Goal: Task Accomplishment & Management: Manage account settings

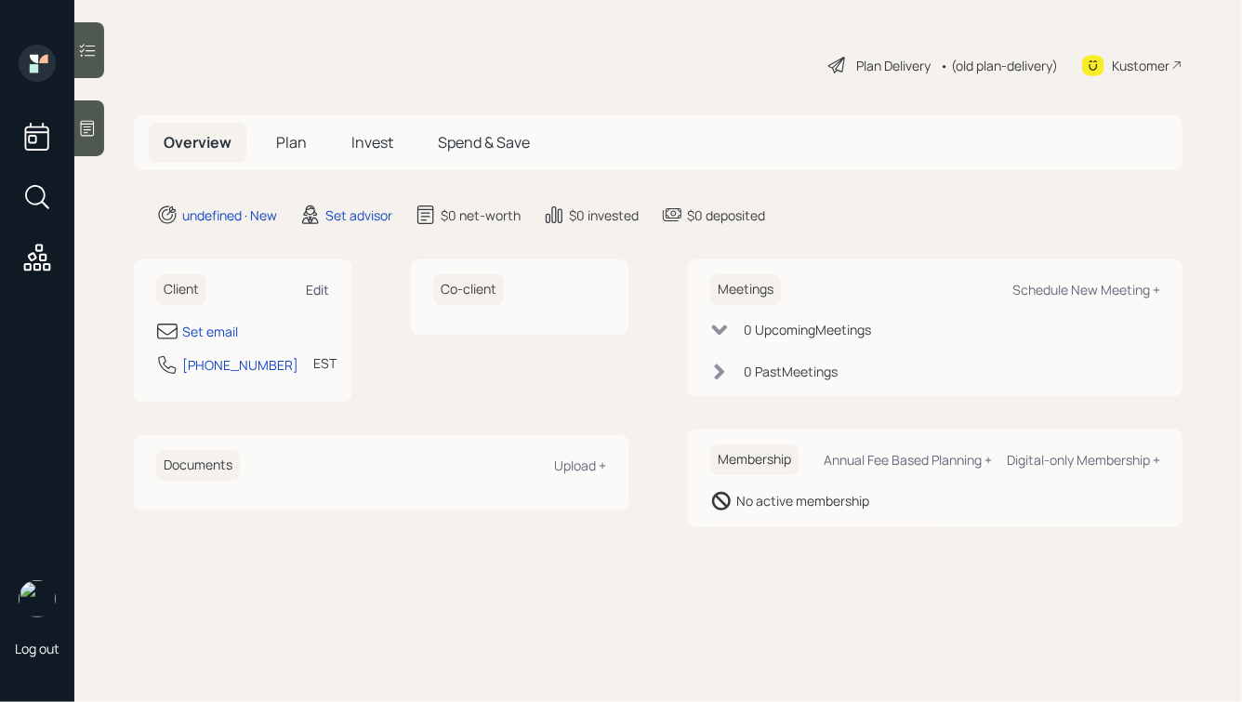
click at [321, 289] on div "Edit" at bounding box center [317, 290] width 23 height 18
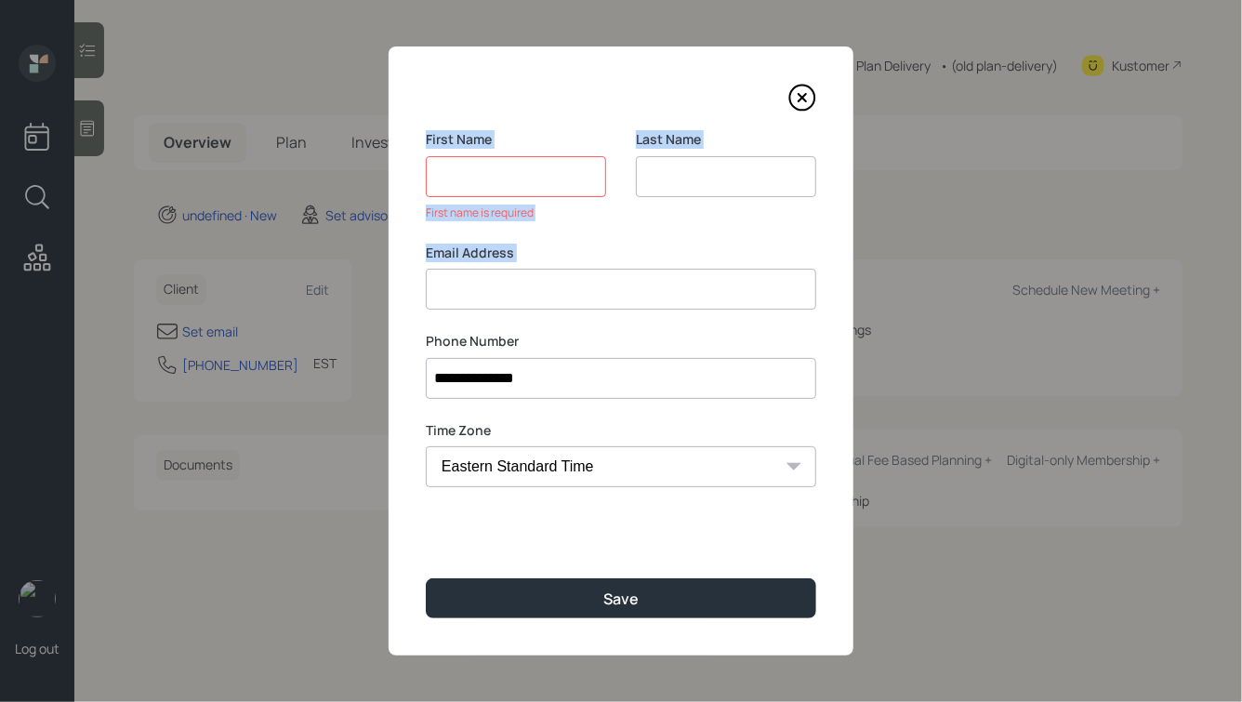
drag, startPoint x: 419, startPoint y: 133, endPoint x: 575, endPoint y: 323, distance: 246.3
click at [575, 323] on div "**********" at bounding box center [620, 350] width 465 height 609
drag, startPoint x: 529, startPoint y: 341, endPoint x: 429, endPoint y: 100, distance: 260.4
click at [429, 100] on div "**********" at bounding box center [620, 350] width 465 height 609
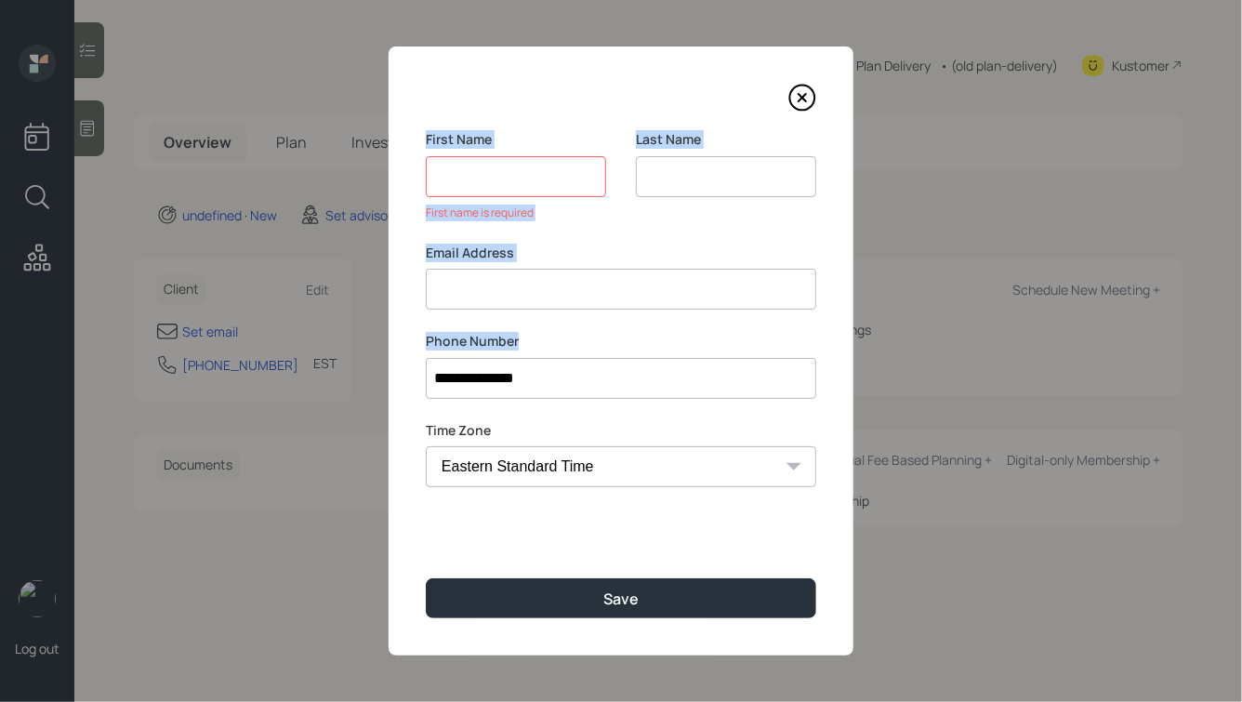
click at [436, 125] on div "**********" at bounding box center [620, 350] width 465 height 609
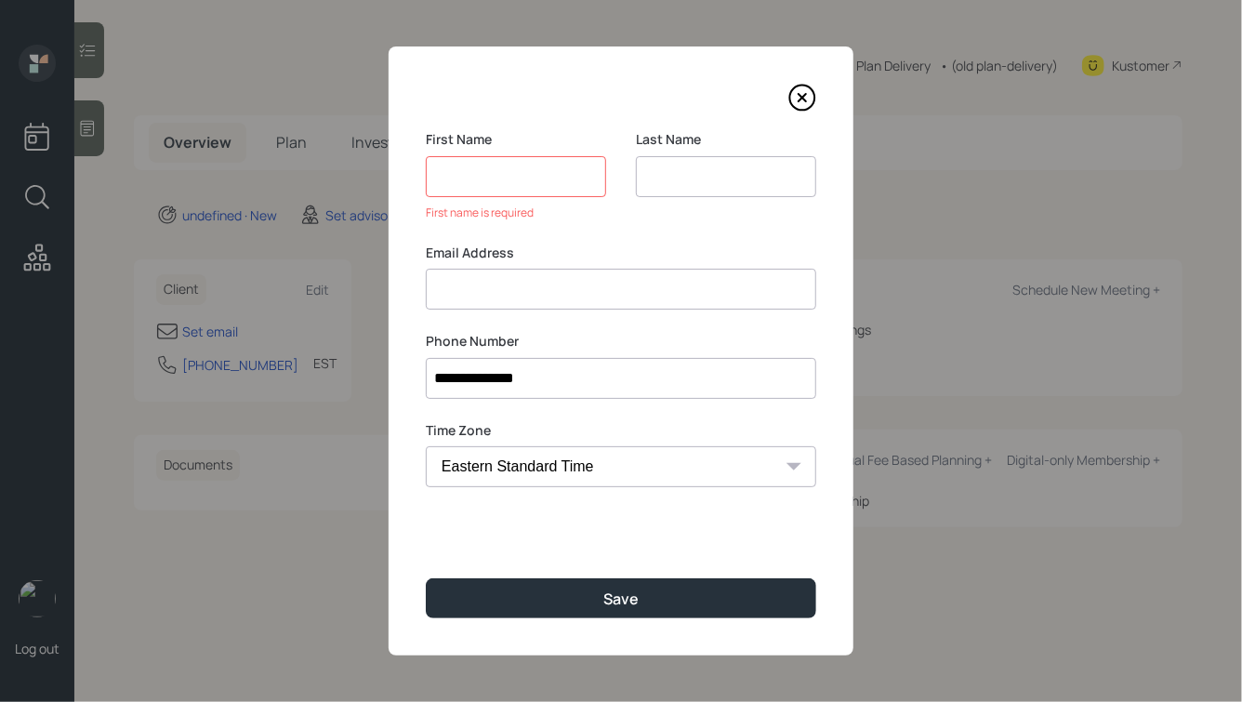
click at [451, 181] on input at bounding box center [516, 176] width 180 height 41
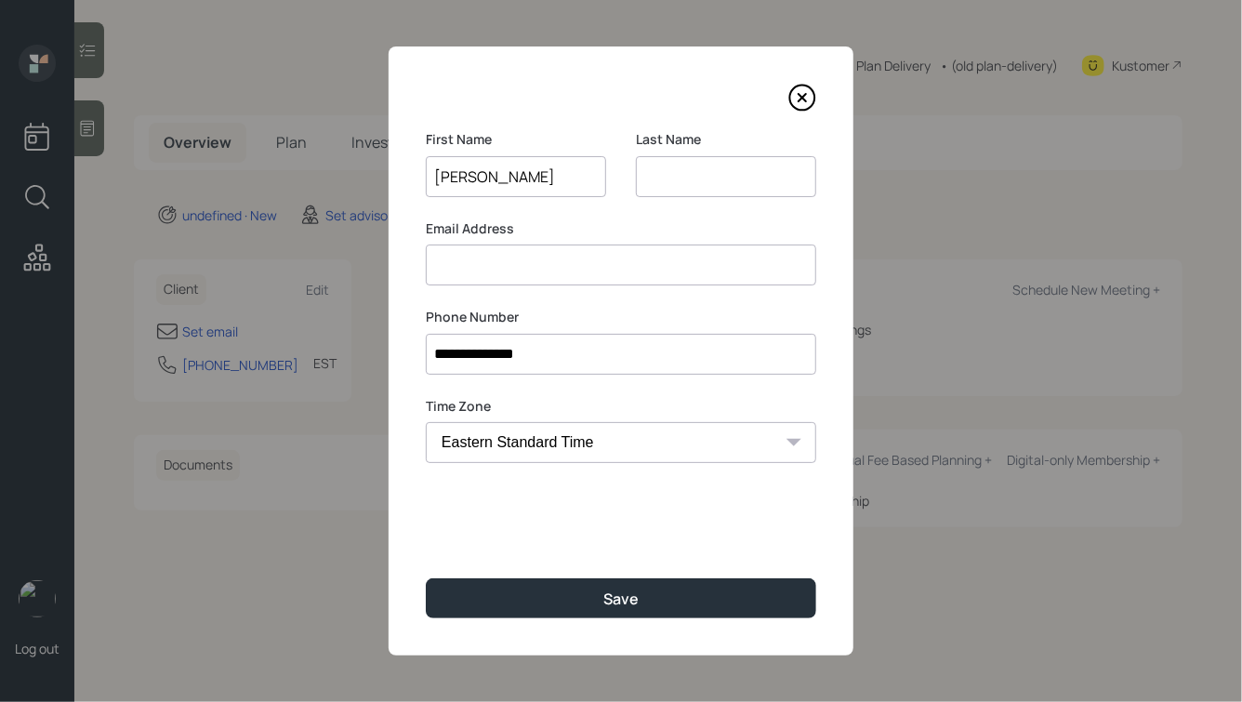
type input "[PERSON_NAME]"
type input "Brumidge"
type input "[EMAIL_ADDRESS][DOMAIN_NAME]"
click at [583, 621] on div "**********" at bounding box center [620, 350] width 465 height 609
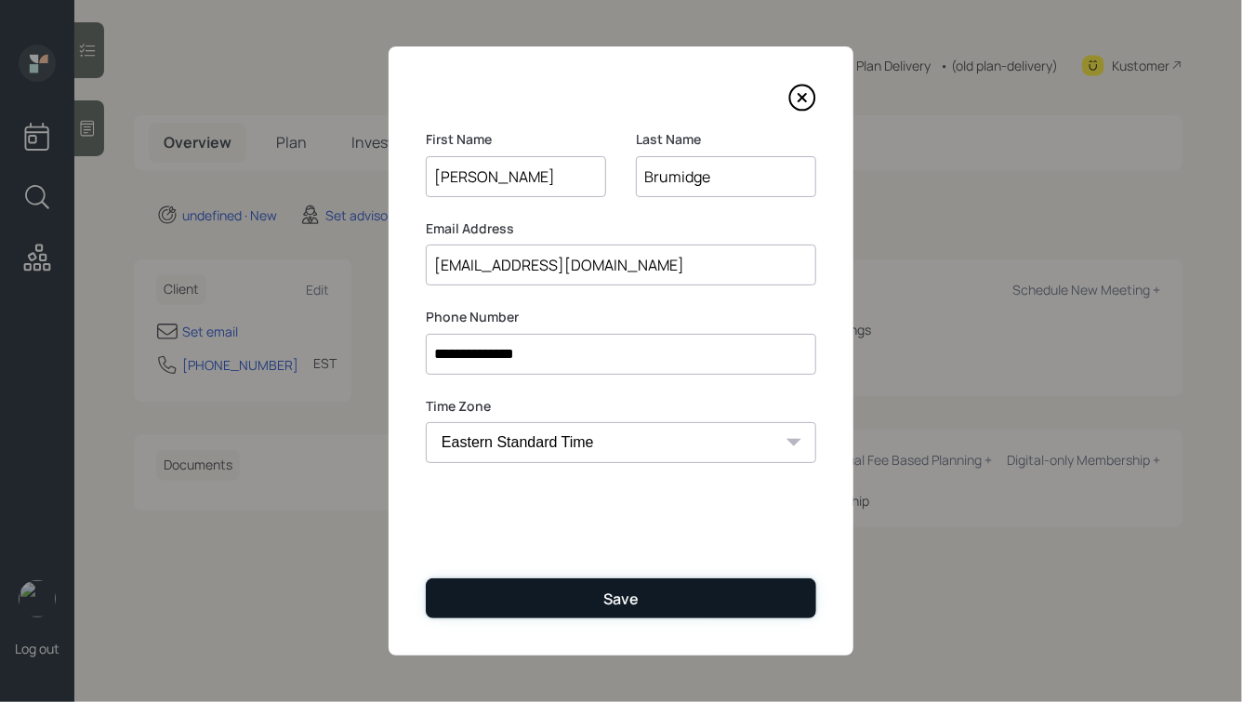
click at [595, 599] on button "Save" at bounding box center [621, 598] width 390 height 40
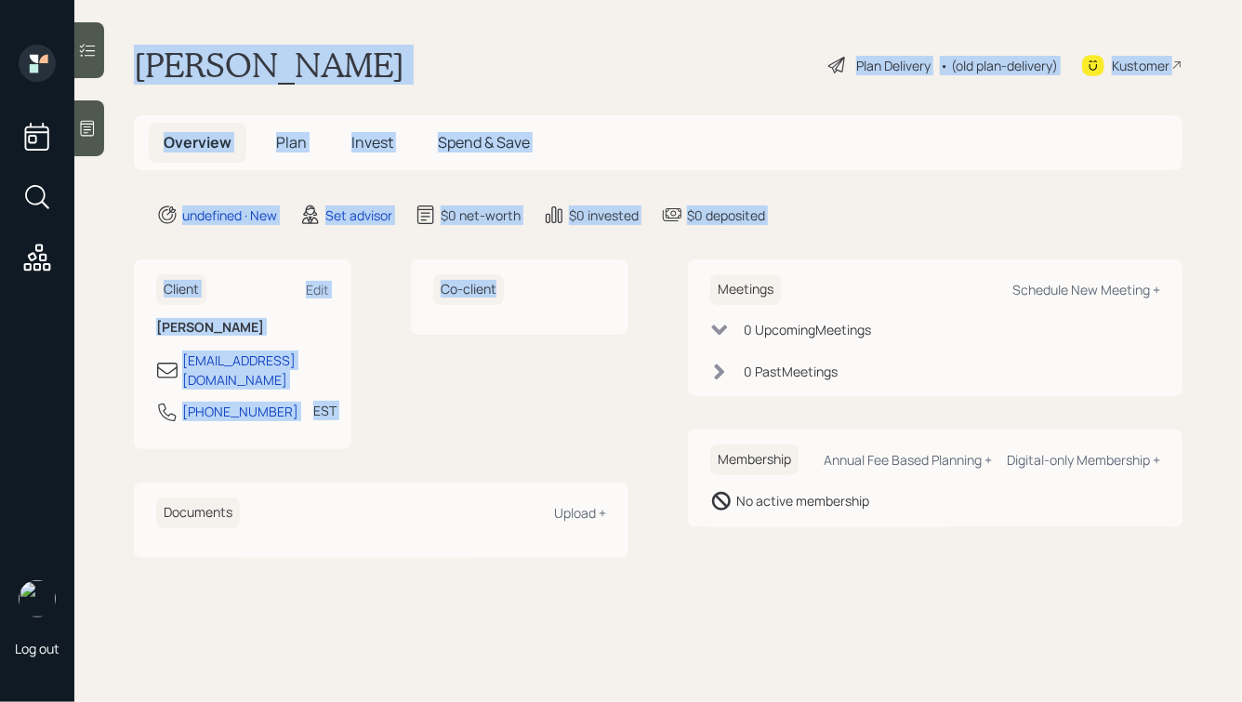
drag, startPoint x: 129, startPoint y: 53, endPoint x: 559, endPoint y: 408, distance: 557.1
click at [559, 408] on main "[PERSON_NAME] Plan Delivery • (old plan-delivery) Kustomer Overview Plan Invest…" at bounding box center [657, 351] width 1167 height 702
click at [559, 408] on div "Co-client" at bounding box center [519, 354] width 217 height 190
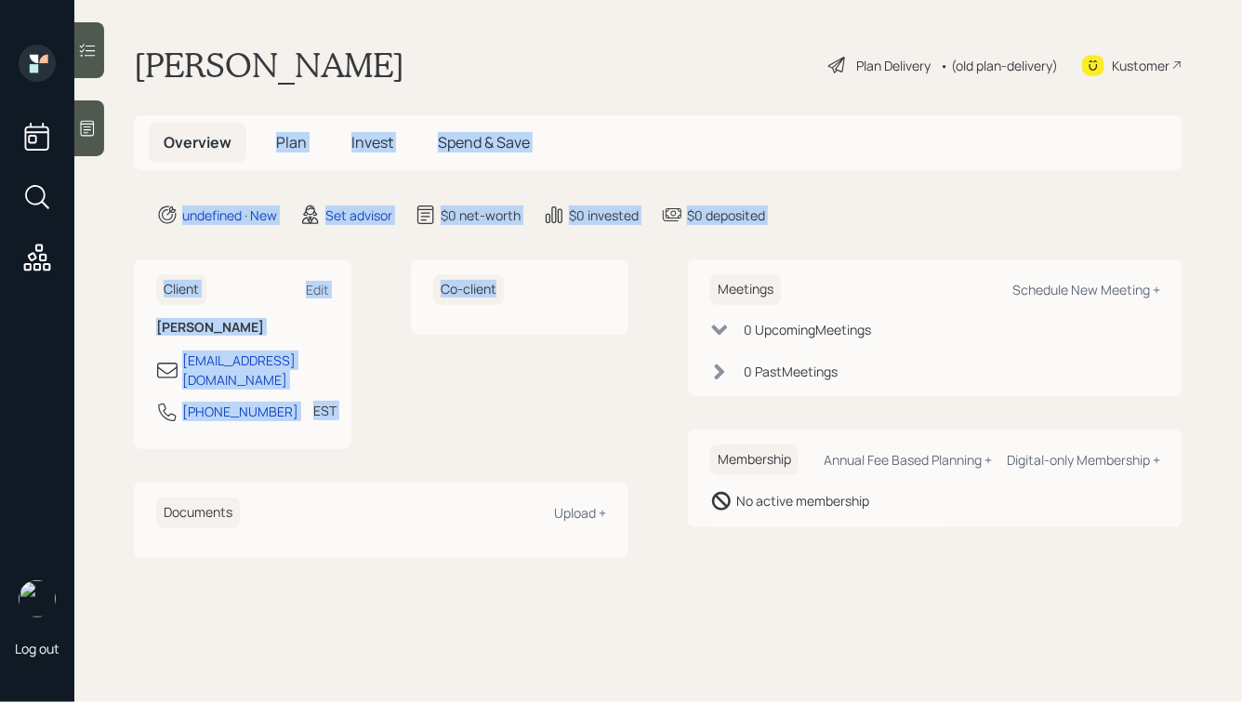
drag, startPoint x: 502, startPoint y: 402, endPoint x: 222, endPoint y: 109, distance: 405.6
click at [224, 112] on main "[PERSON_NAME] Plan Delivery • (old plan-delivery) Kustomer Overview Plan Invest…" at bounding box center [657, 351] width 1167 height 702
click at [222, 109] on main "[PERSON_NAME] Plan Delivery • (old plan-delivery) Kustomer Overview Plan Invest…" at bounding box center [657, 351] width 1167 height 702
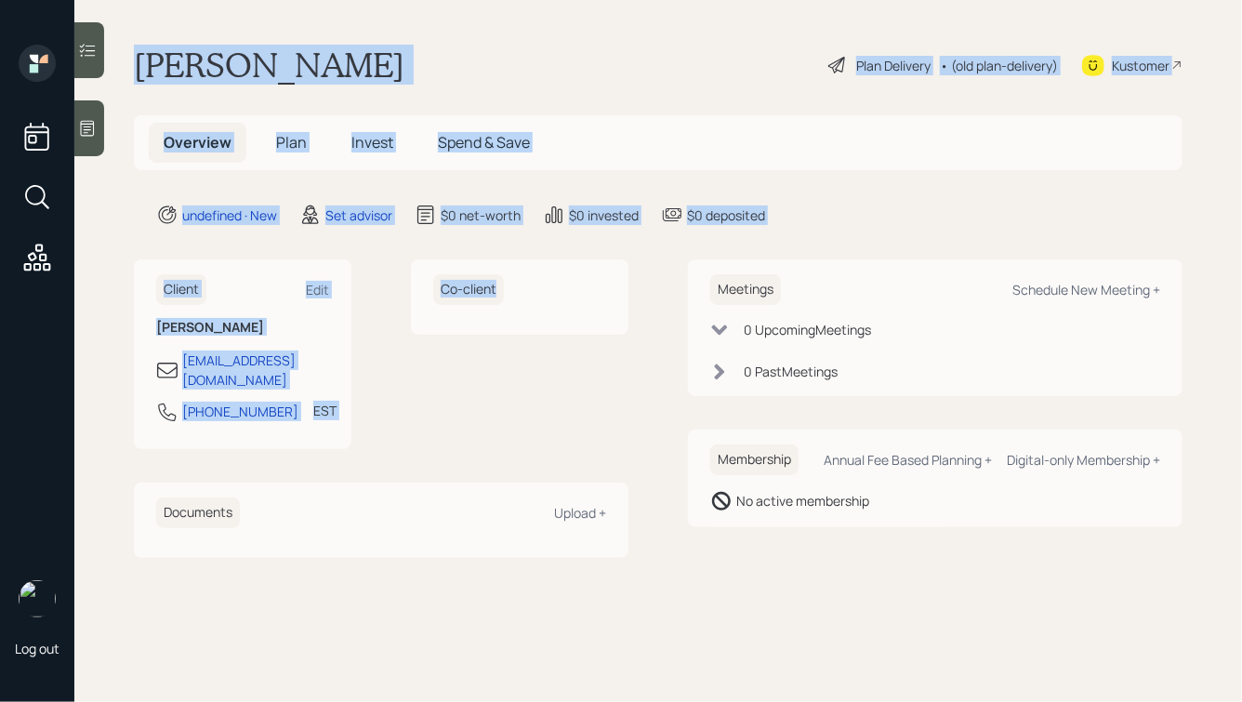
drag, startPoint x: 132, startPoint y: 55, endPoint x: 472, endPoint y: 307, distance: 423.2
click at [472, 307] on main "[PERSON_NAME] Plan Delivery • (old plan-delivery) Kustomer Overview Plan Invest…" at bounding box center [657, 351] width 1167 height 702
click at [472, 307] on div "Co-client" at bounding box center [519, 296] width 217 height 75
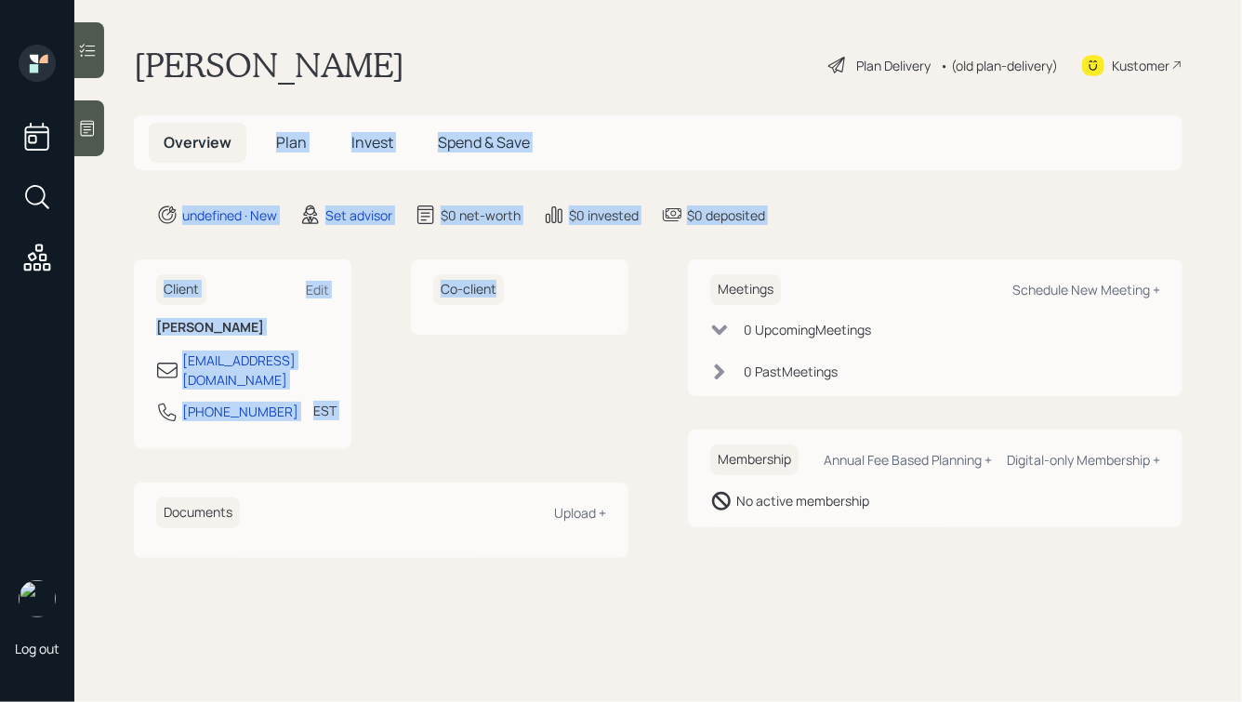
drag, startPoint x: 556, startPoint y: 296, endPoint x: 244, endPoint y: 50, distance: 397.0
click at [253, 58] on main "[PERSON_NAME] Plan Delivery • (old plan-delivery) Kustomer Overview Plan Invest…" at bounding box center [657, 351] width 1167 height 702
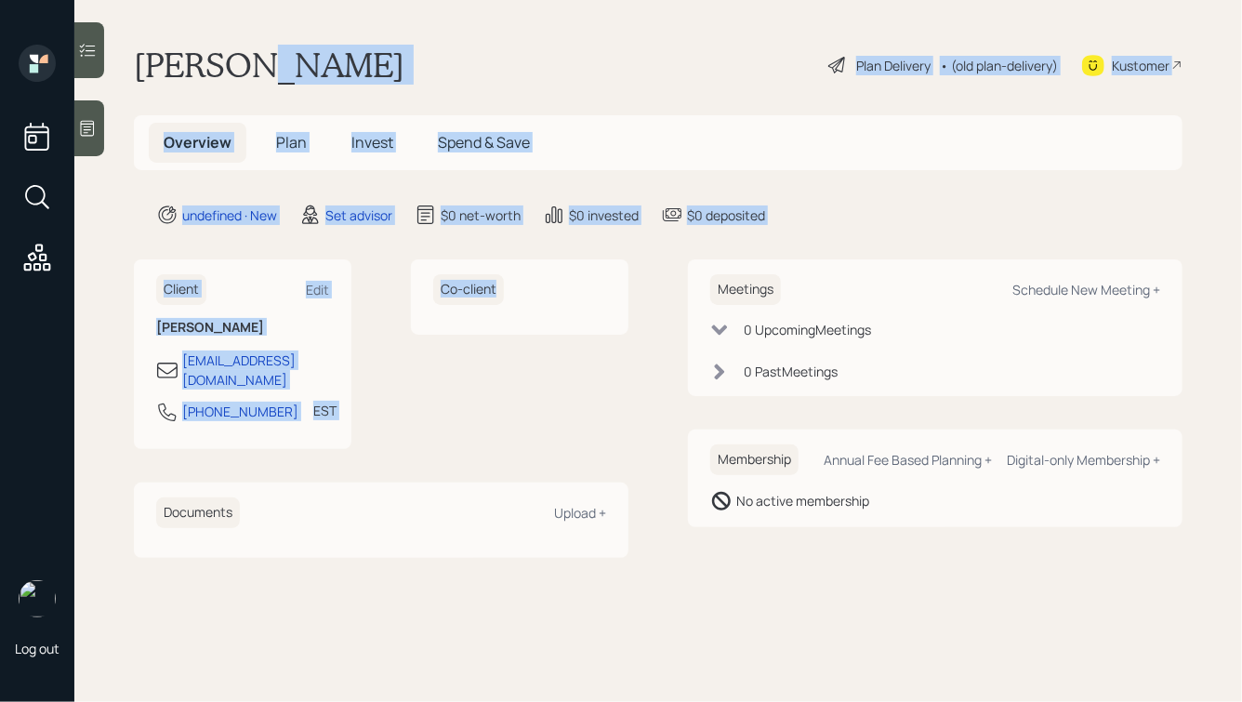
click at [244, 50] on h1 "[PERSON_NAME]" at bounding box center [269, 65] width 270 height 41
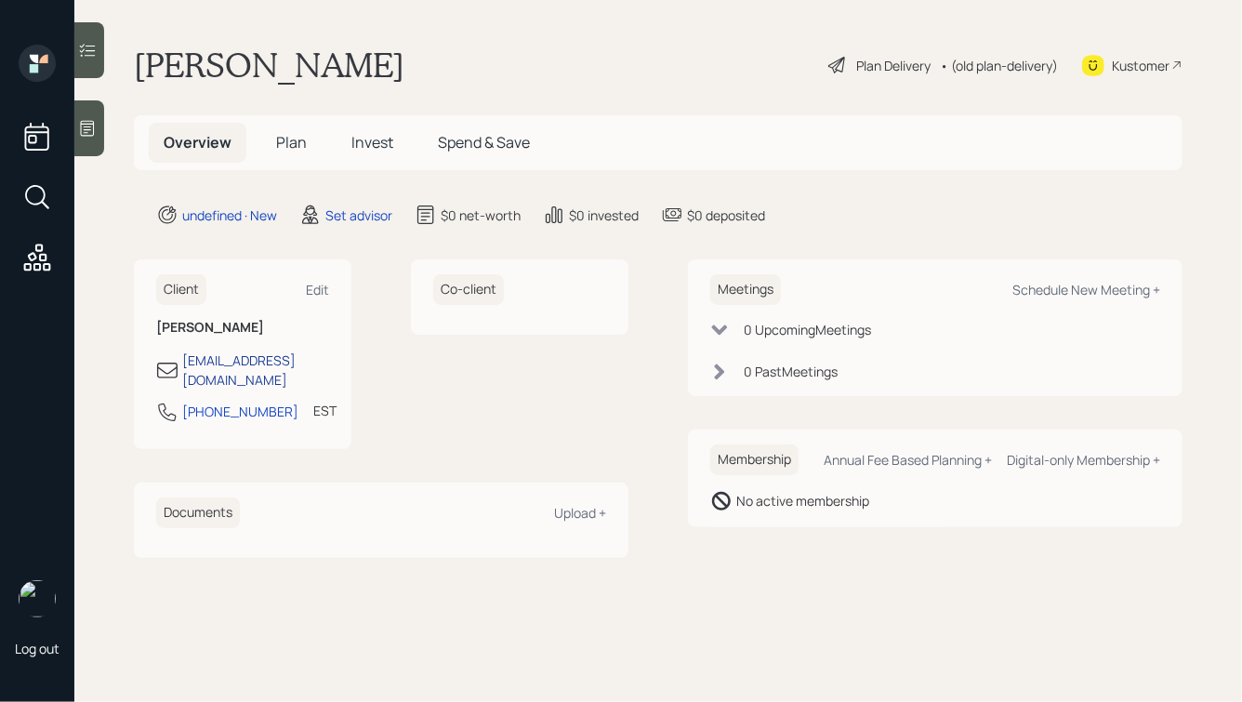
click at [259, 363] on div "[EMAIL_ADDRESS][DOMAIN_NAME]" at bounding box center [255, 369] width 147 height 39
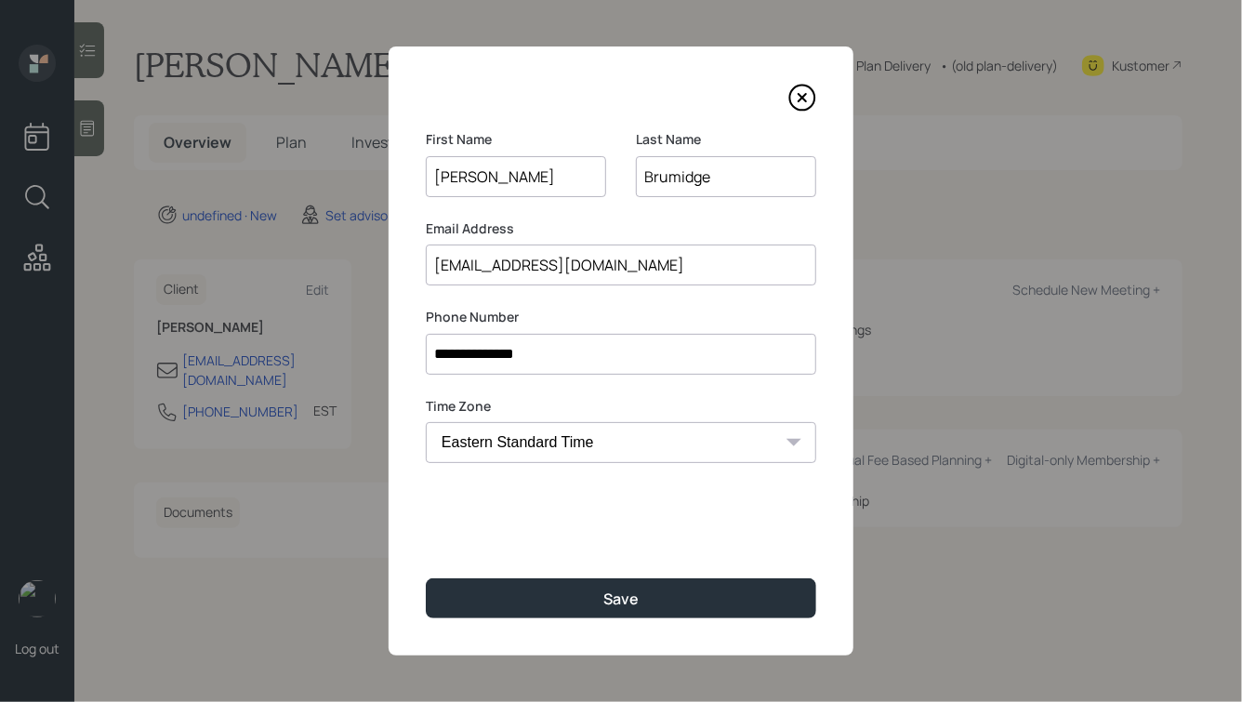
click at [677, 177] on input "Brumidge" at bounding box center [726, 176] width 180 height 41
type input "Brumidge"
click at [586, 260] on input "[EMAIL_ADDRESS][DOMAIN_NAME]" at bounding box center [621, 264] width 390 height 41
click at [528, 347] on input "**********" at bounding box center [621, 354] width 390 height 41
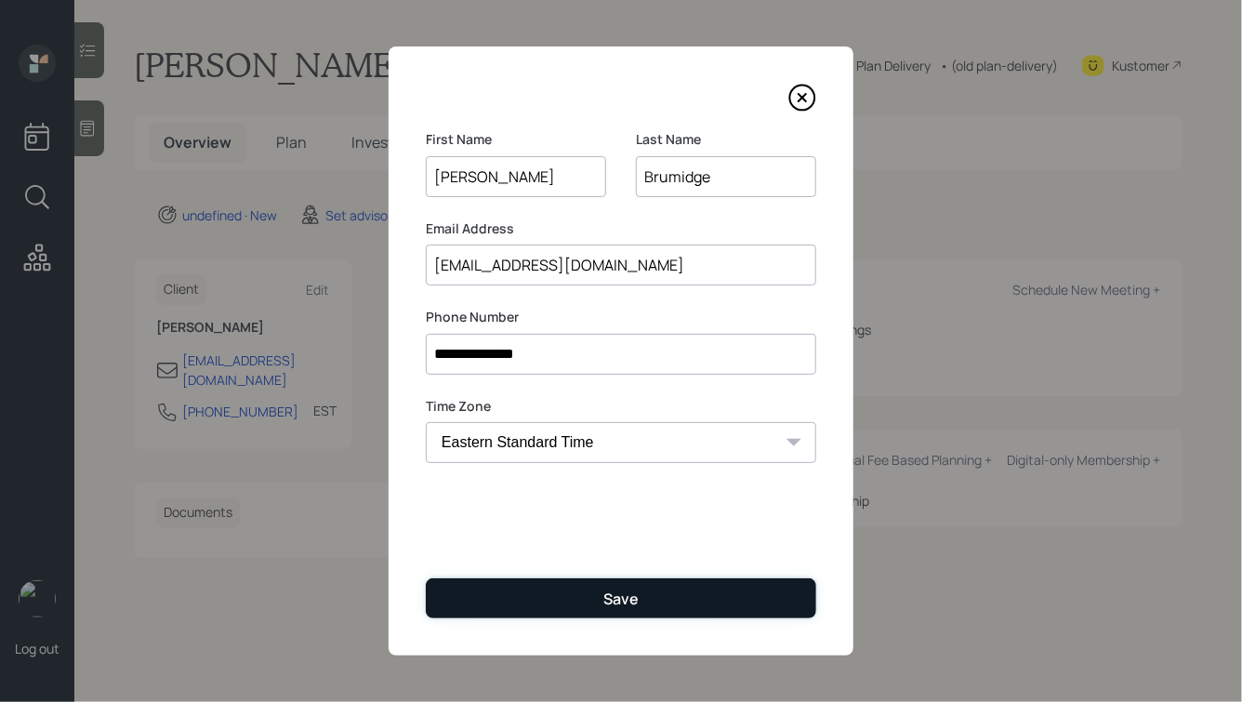
click at [584, 592] on button "Save" at bounding box center [621, 598] width 390 height 40
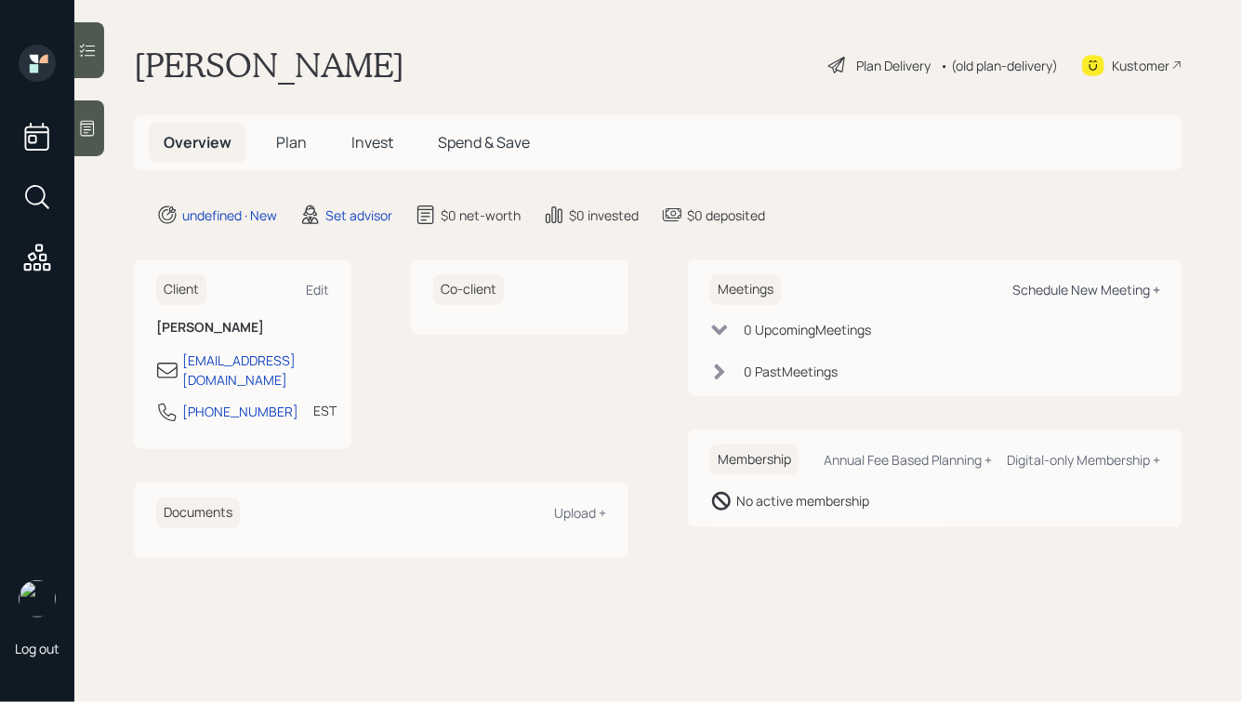
click at [1061, 292] on div "Schedule New Meeting +" at bounding box center [1086, 290] width 148 height 18
select select "round-[PERSON_NAME]"
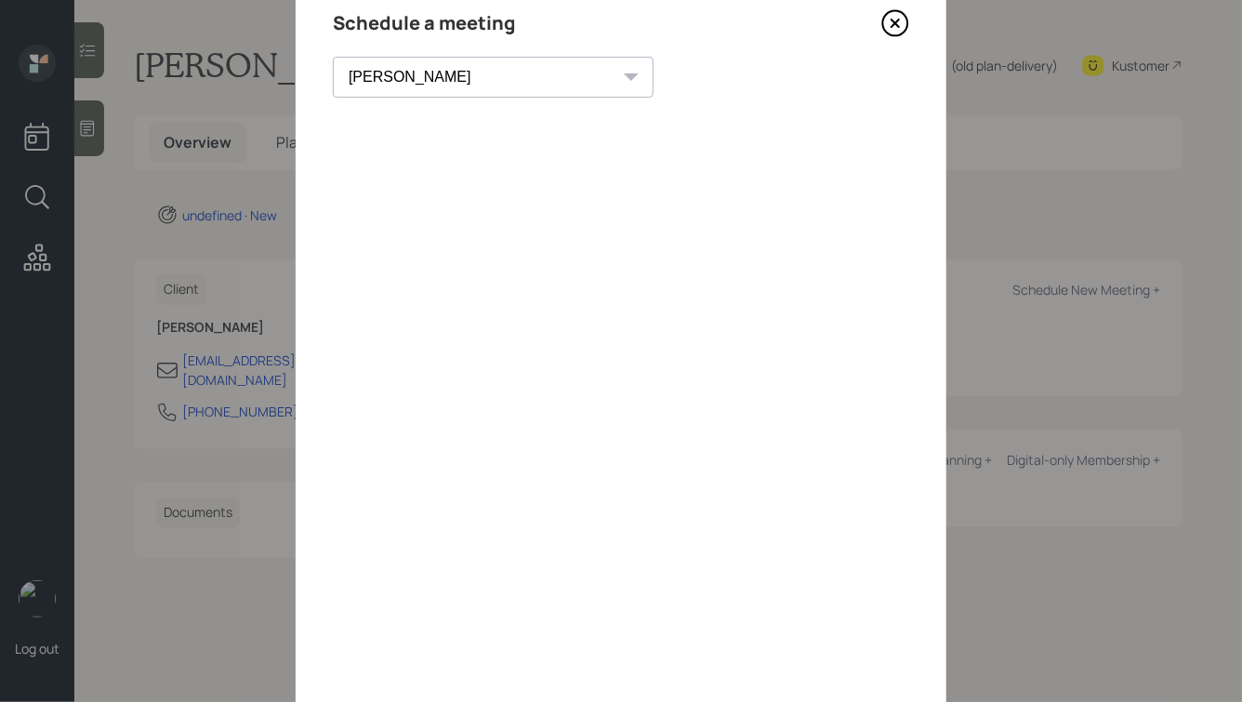
scroll to position [98, 0]
